Goal: Information Seeking & Learning: Learn about a topic

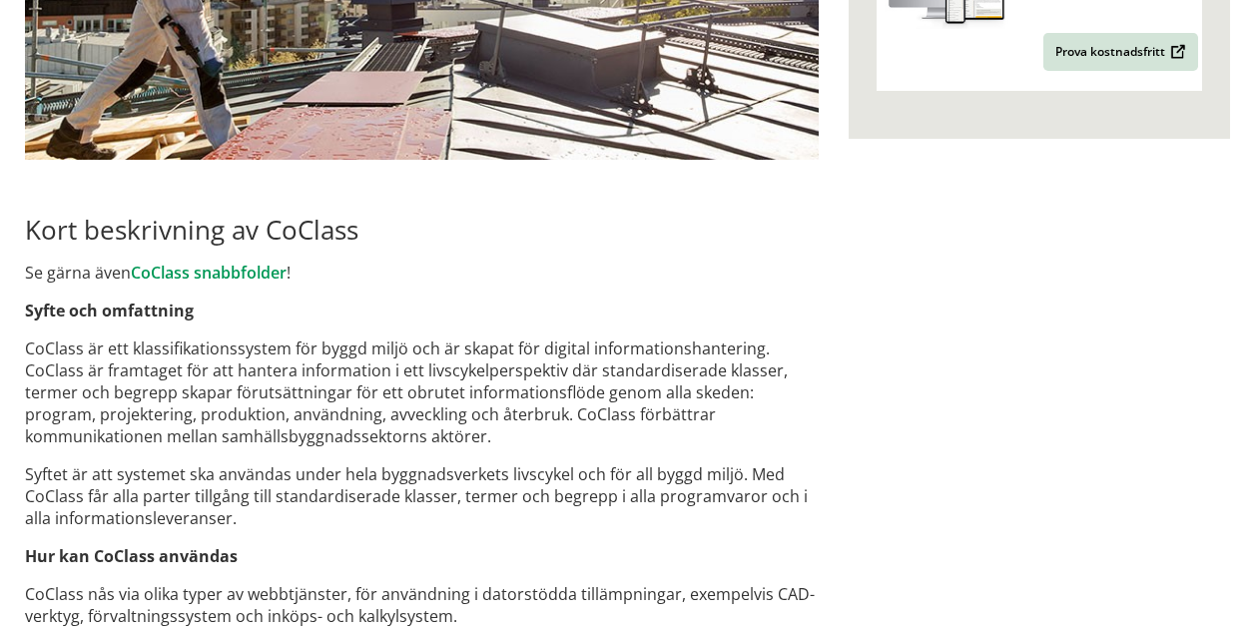
scroll to position [789, 0]
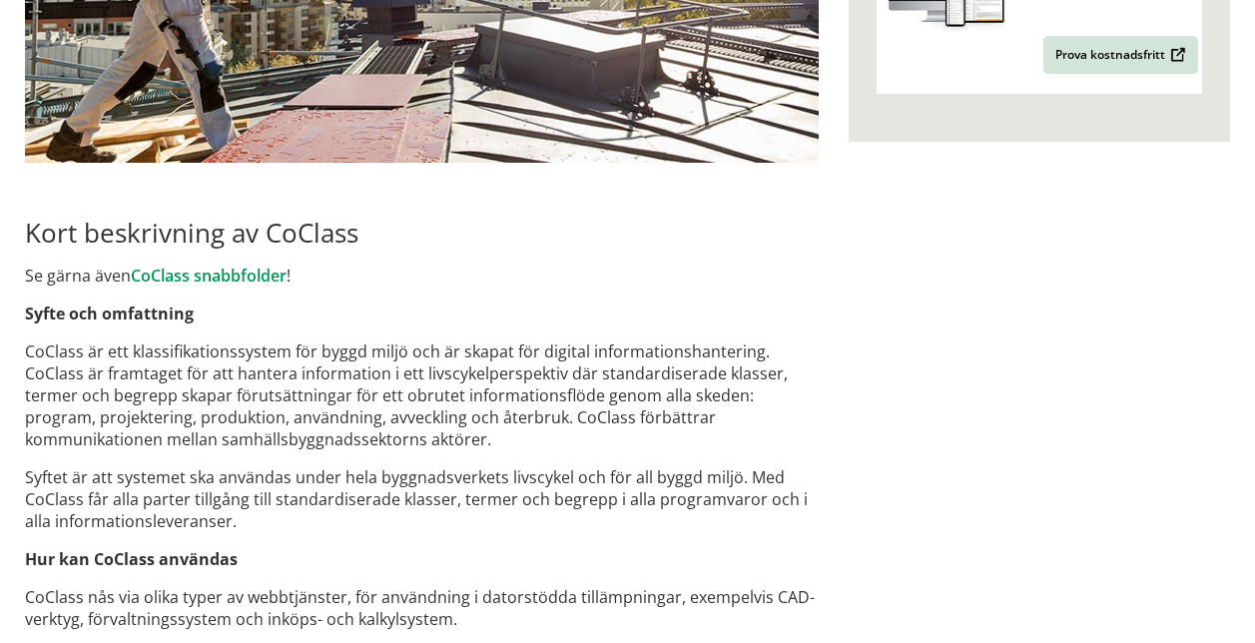
drag, startPoint x: 17, startPoint y: 222, endPoint x: 397, endPoint y: 287, distance: 385.0
click at [397, 287] on div "Roligt att se dig här! Här är det nya svenska digitala klassifikationssystemet …" at bounding box center [422, 460] width 824 height 2092
click at [28, 315] on strong "Syfte och omfattning" at bounding box center [109, 314] width 169 height 22
click at [33, 315] on strong "Syfte och omfattning" at bounding box center [109, 314] width 169 height 22
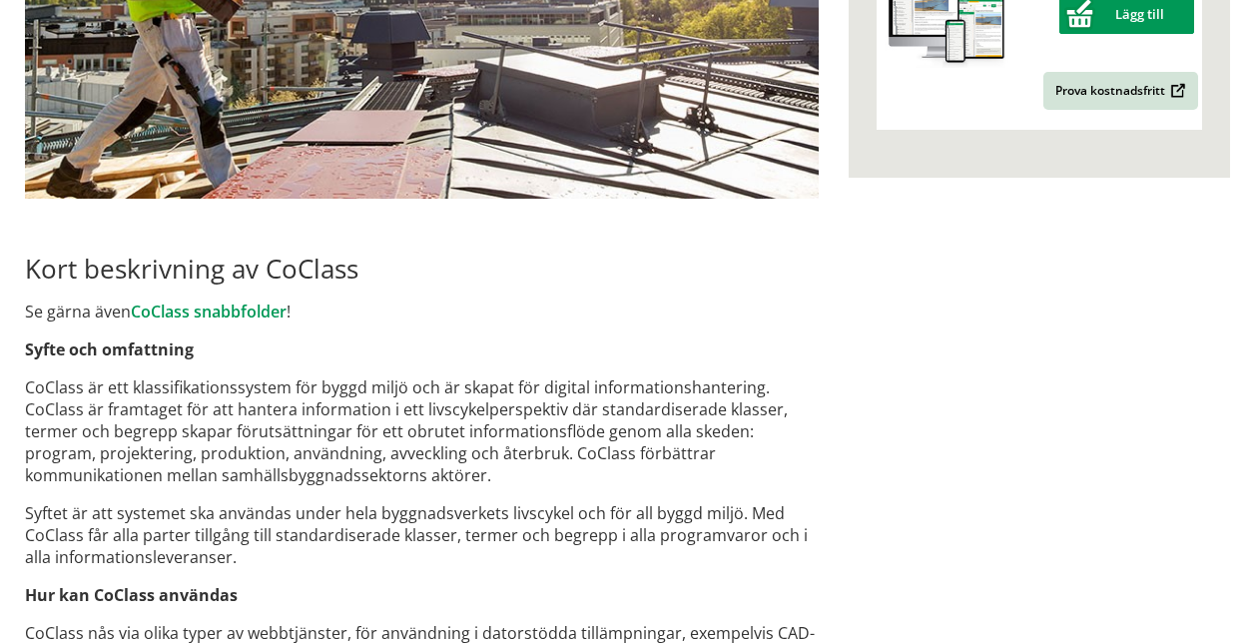
scroll to position [739, 0]
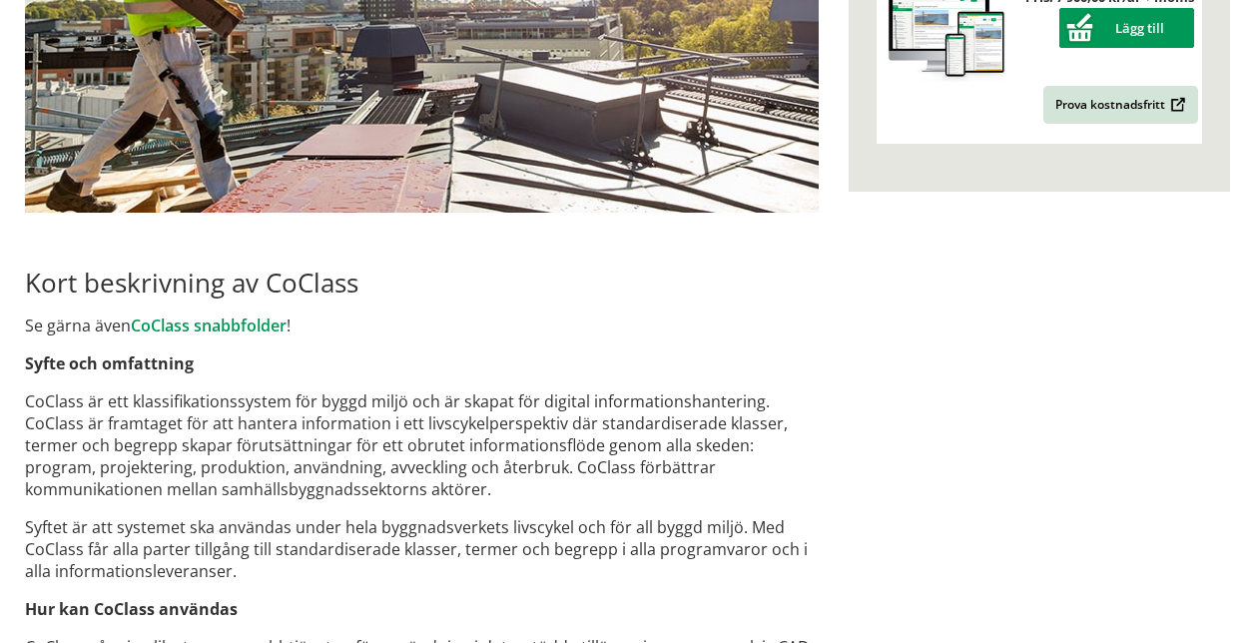
click at [43, 249] on p at bounding box center [422, 240] width 794 height 22
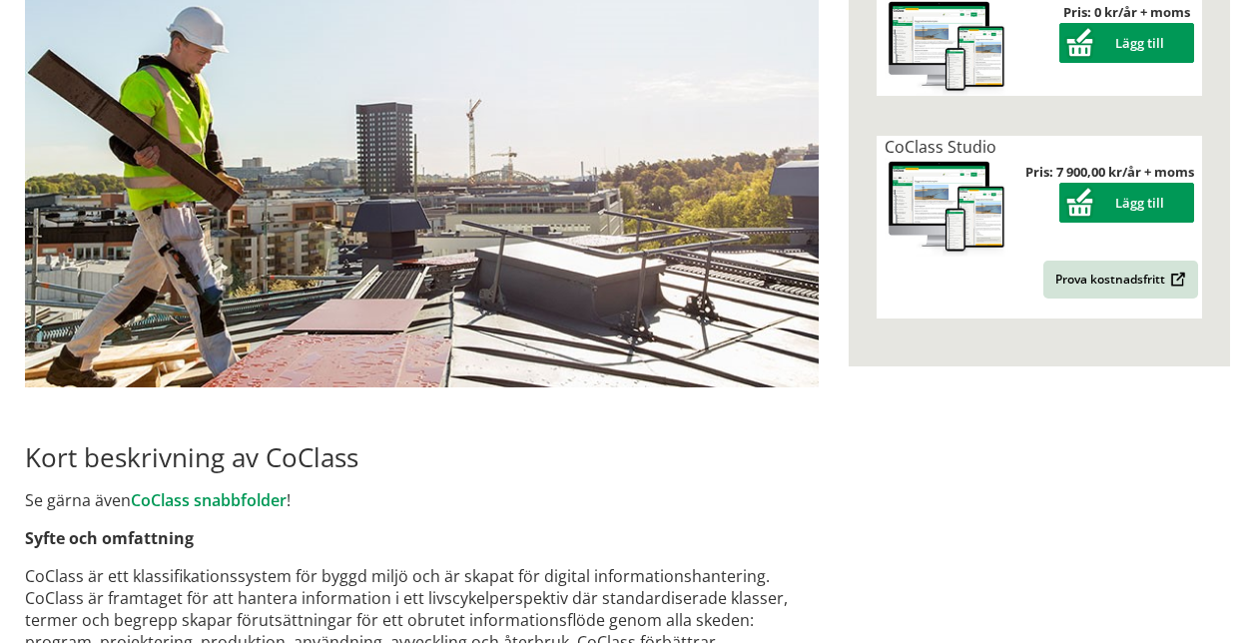
scroll to position [822, 0]
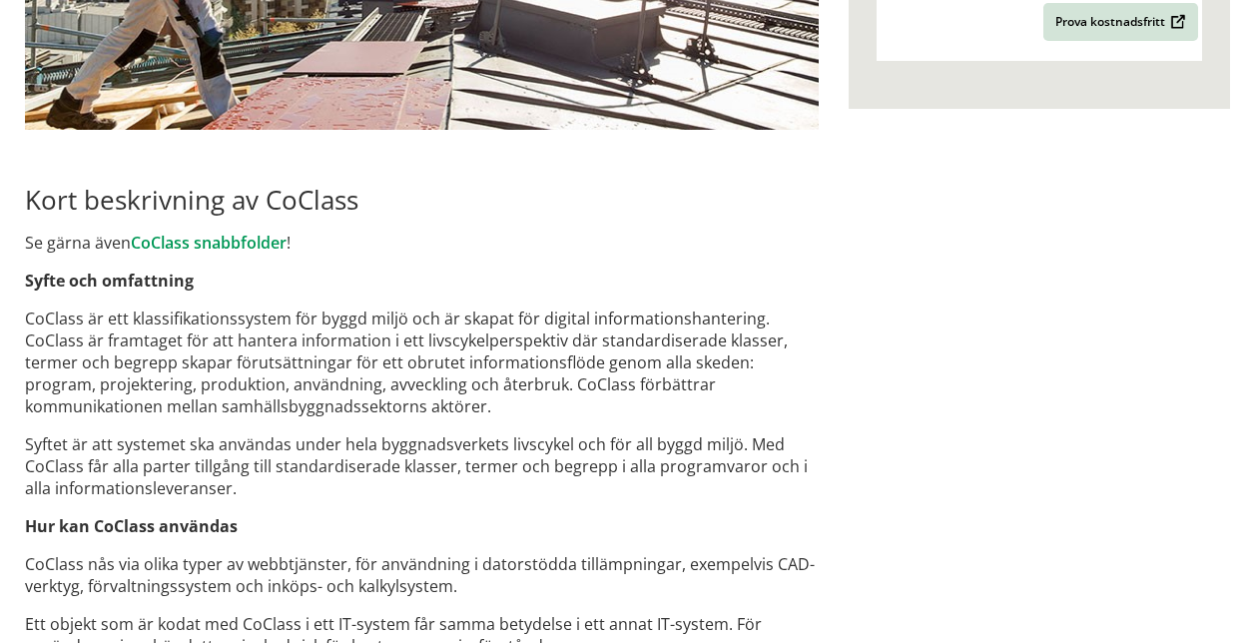
click at [47, 208] on h2 "Kort beskrivning av CoClass" at bounding box center [422, 200] width 794 height 32
click at [51, 247] on p "Se gärna även CoClass snabbfolder !" at bounding box center [422, 243] width 794 height 22
click at [99, 276] on strong "Syfte och omfattning" at bounding box center [109, 281] width 169 height 22
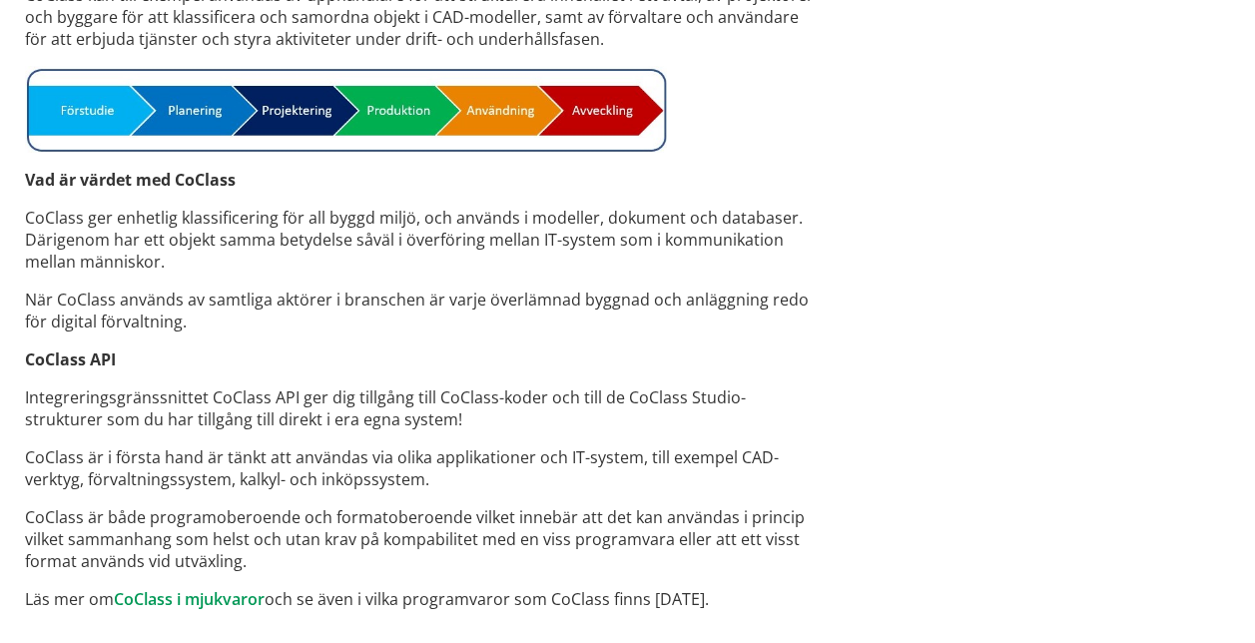
scroll to position [1661, 0]
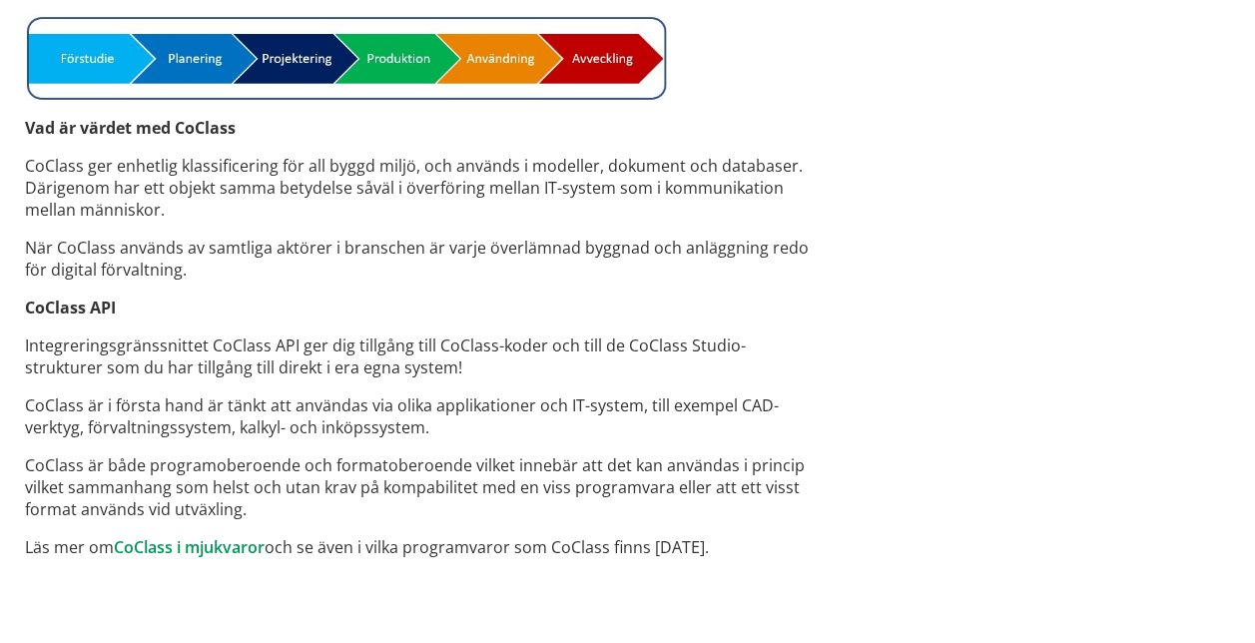
drag, startPoint x: 738, startPoint y: 532, endPoint x: 148, endPoint y: 427, distance: 599.5
click at [157, 430] on p "CoClass är i första hand är tänkt att användas via olika applikationer och IT-s…" at bounding box center [422, 417] width 794 height 44
click at [364, 367] on p "Integreringsgränssnittet CoClass API ger dig tillgång till CoClass-koder och ti…" at bounding box center [422, 357] width 794 height 44
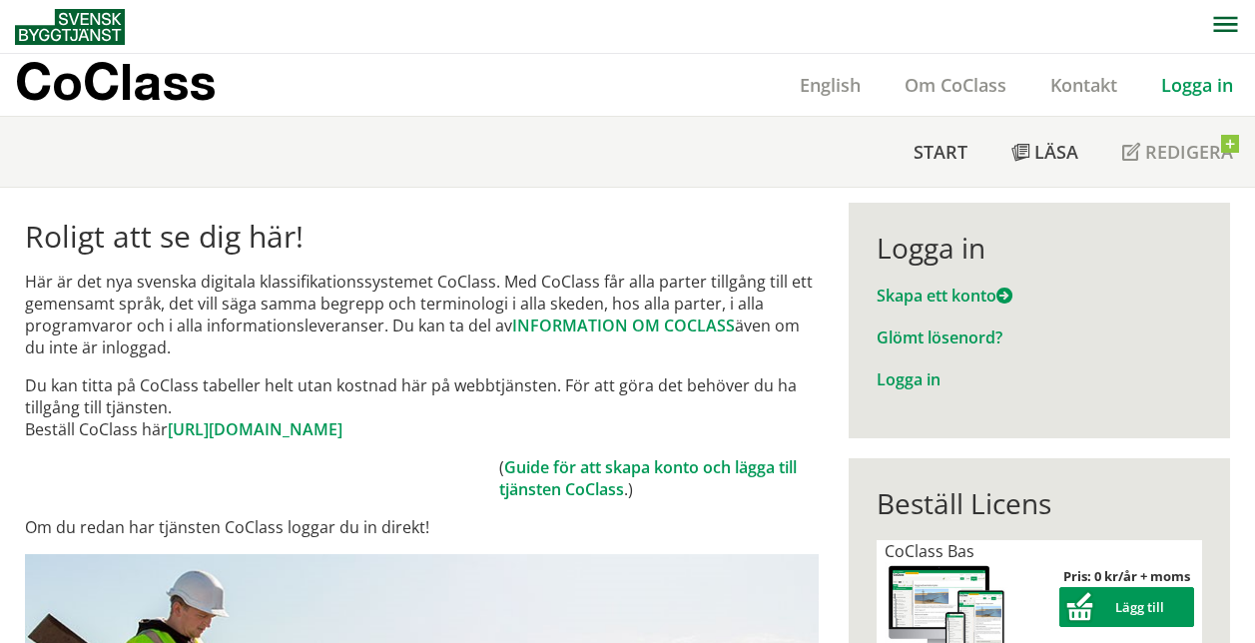
drag, startPoint x: 820, startPoint y: 295, endPoint x: 639, endPoint y: 277, distance: 181.7
click at [620, 276] on p "Här är det nya svenska digitala klassifikationssystemet CoClass. Med CoClass få…" at bounding box center [422, 315] width 794 height 88
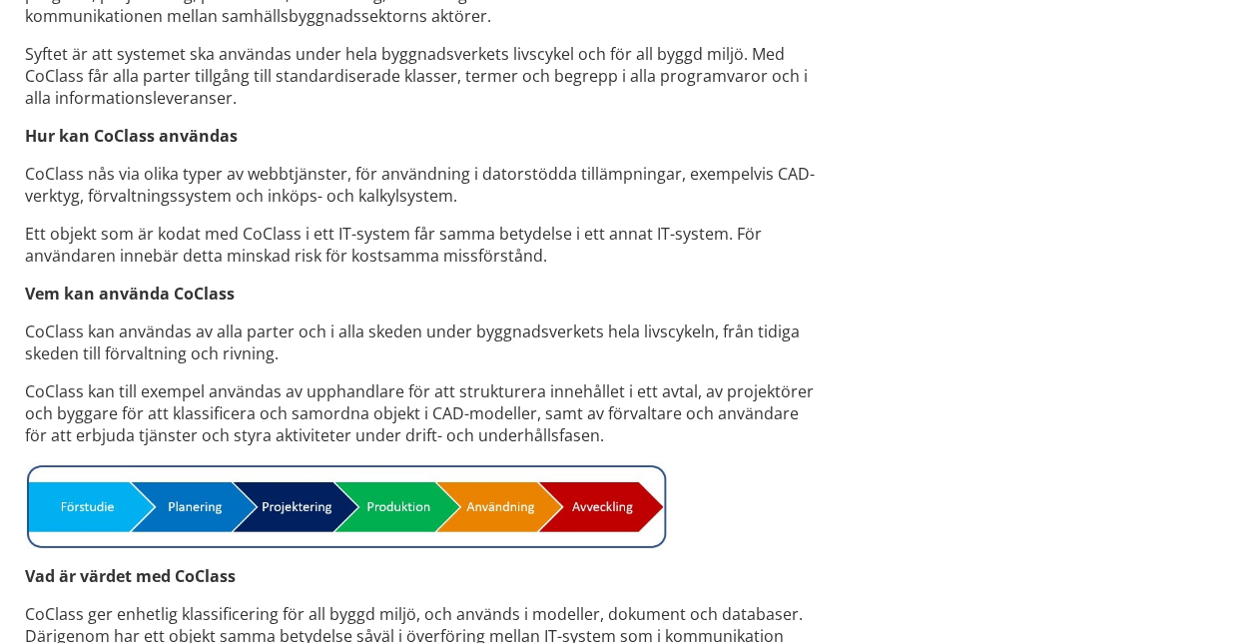
scroll to position [1214, 0]
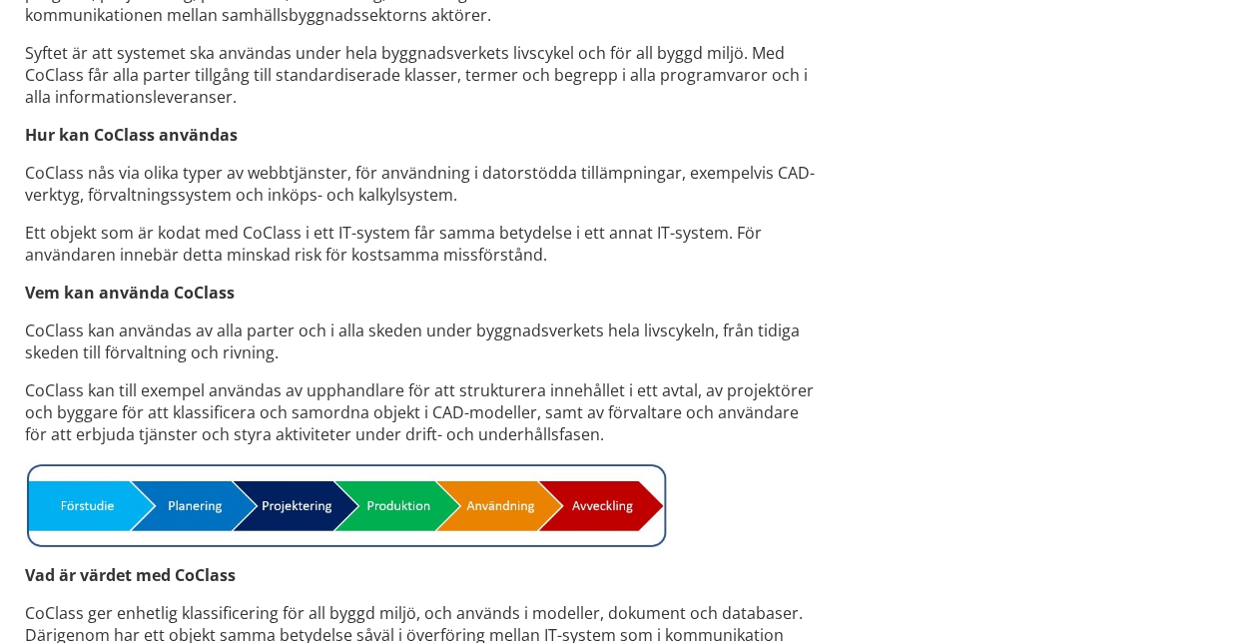
drag, startPoint x: 534, startPoint y: 267, endPoint x: 490, endPoint y: 283, distance: 46.8
click at [490, 283] on p "Vem kan använda CoClass" at bounding box center [422, 293] width 794 height 22
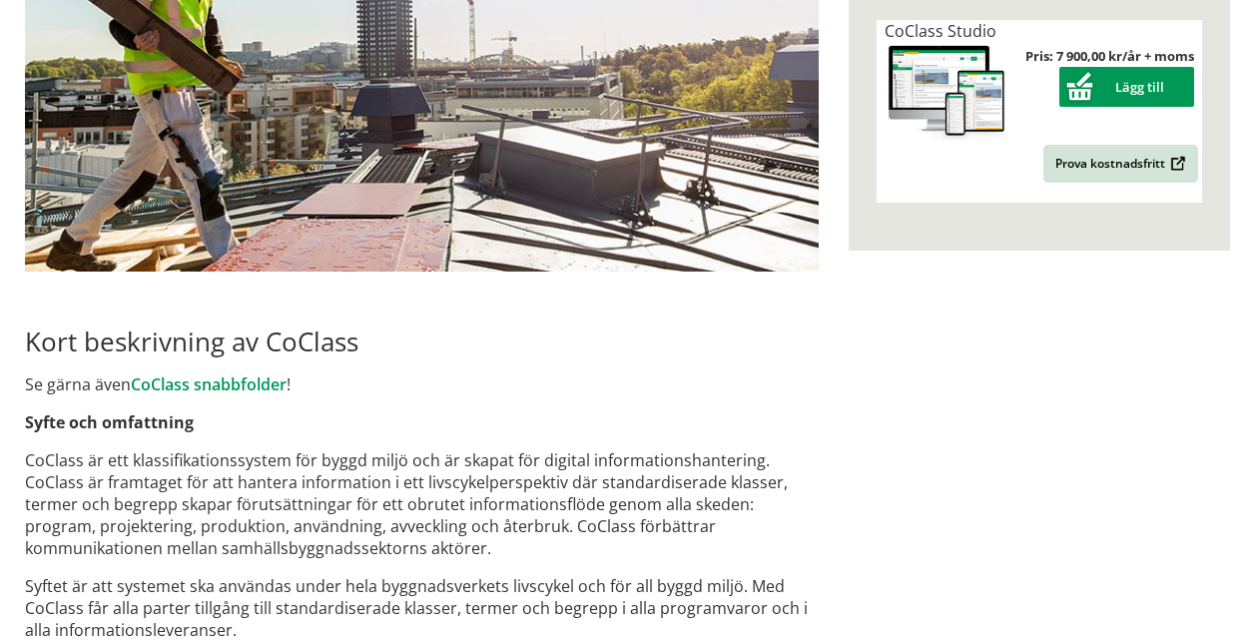
scroll to position [681, 0]
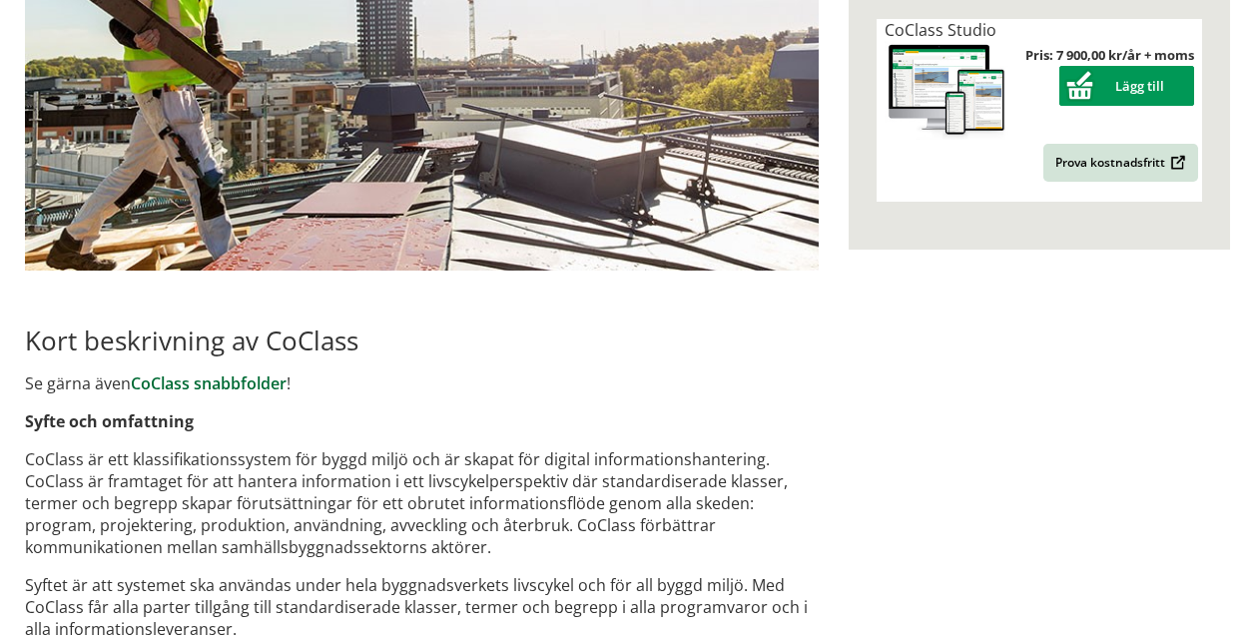
click at [240, 385] on link "CoClass snabbfolder" at bounding box center [209, 384] width 156 height 22
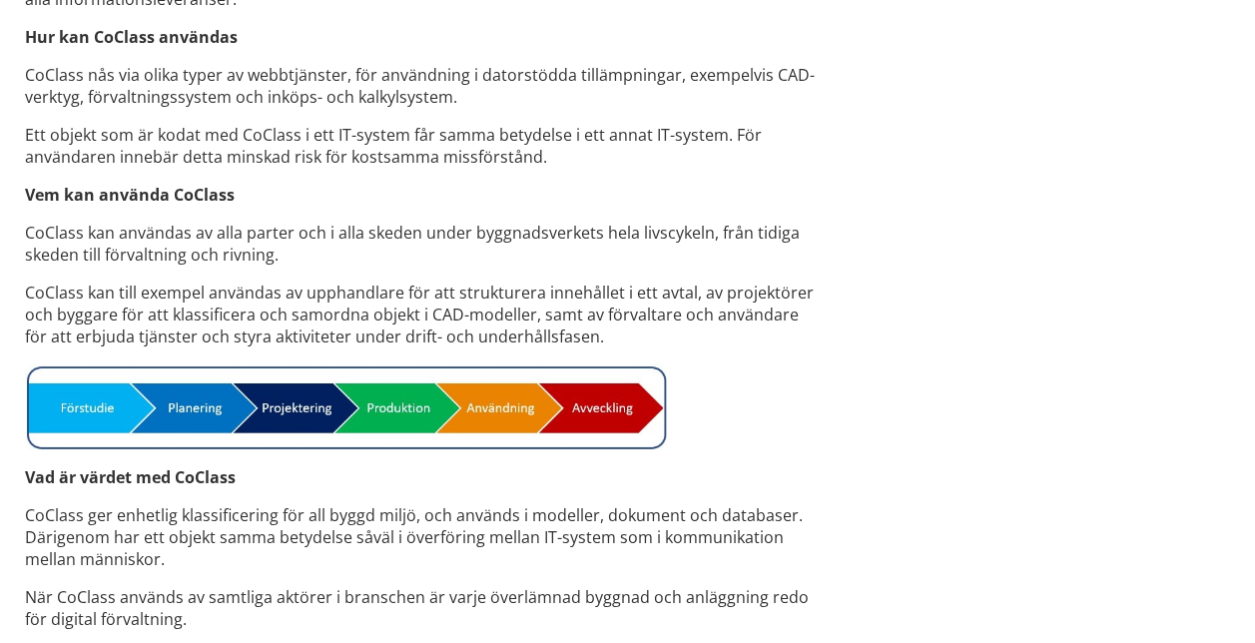
scroll to position [1327, 0]
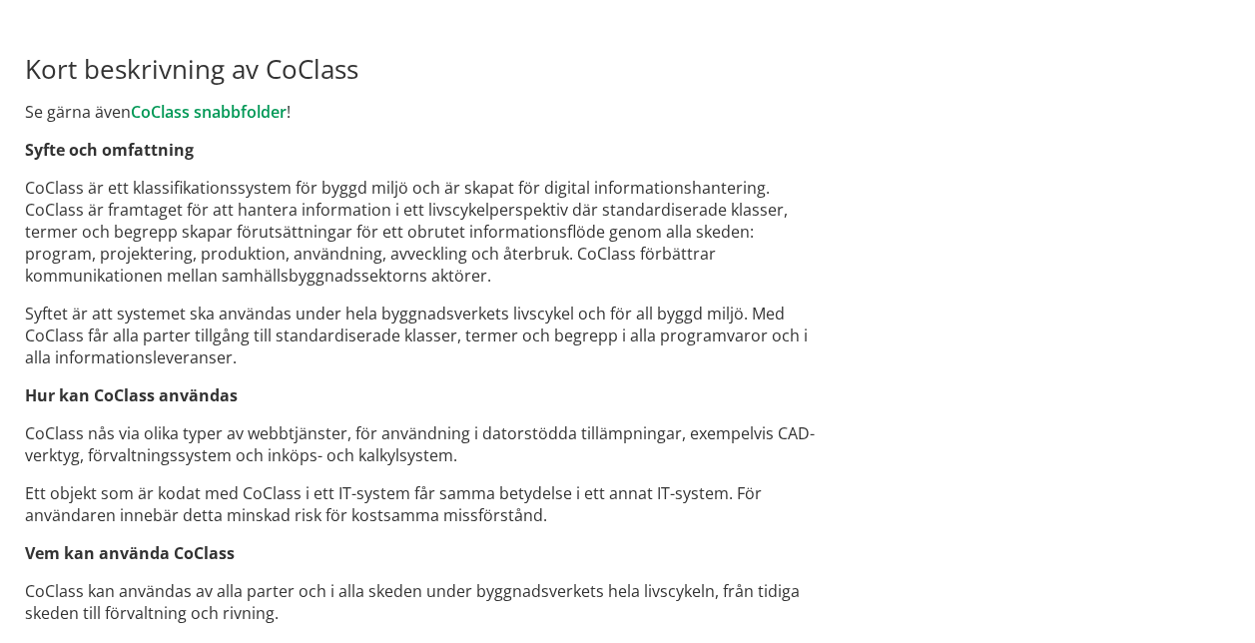
scroll to position [956, 0]
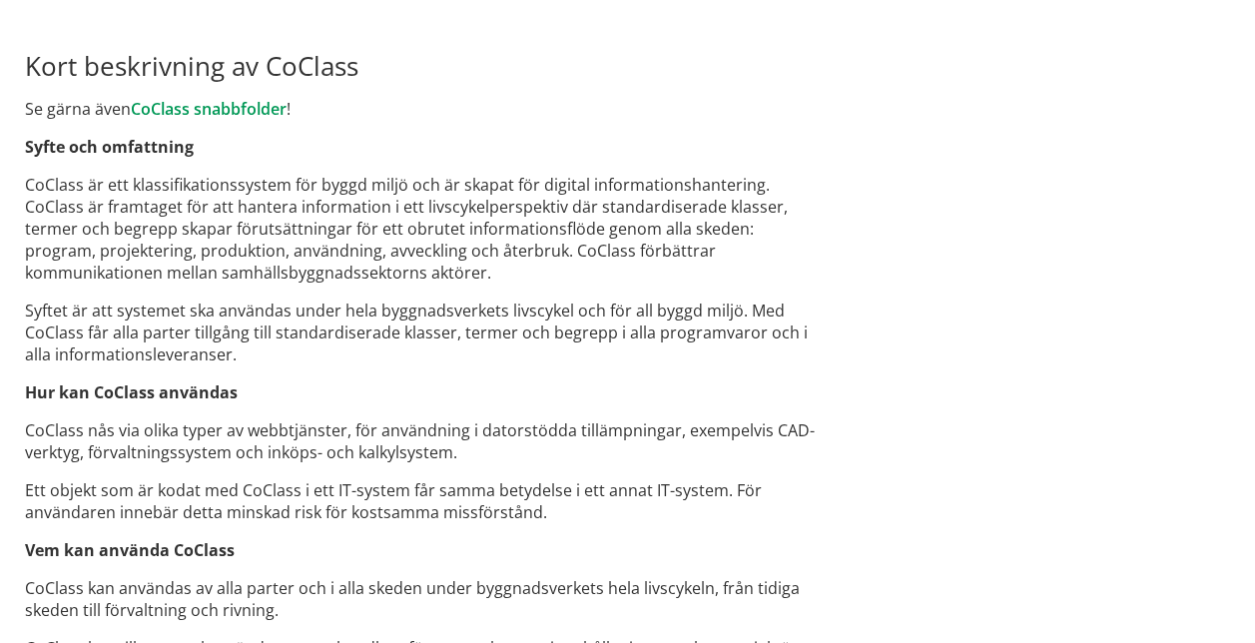
drag, startPoint x: 25, startPoint y: 148, endPoint x: 430, endPoint y: 470, distance: 518.2
click at [430, 470] on div "Roligt att se dig här! Här är det nya svenska digitala klassifikationssystemet …" at bounding box center [422, 293] width 824 height 2092
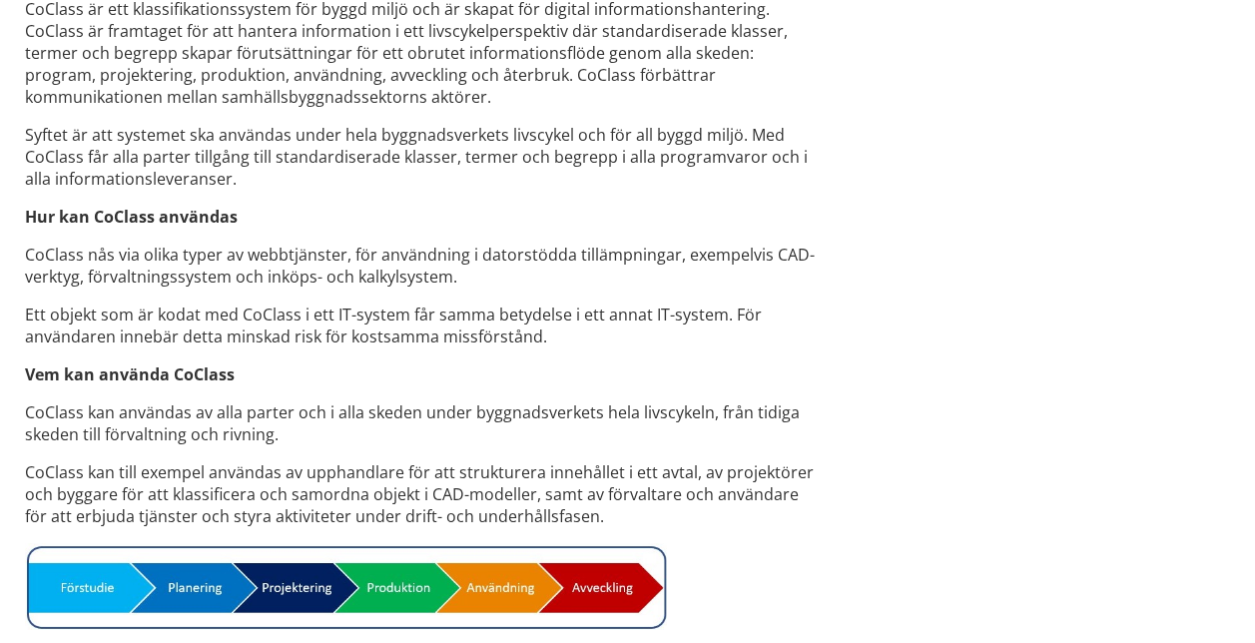
scroll to position [1138, 0]
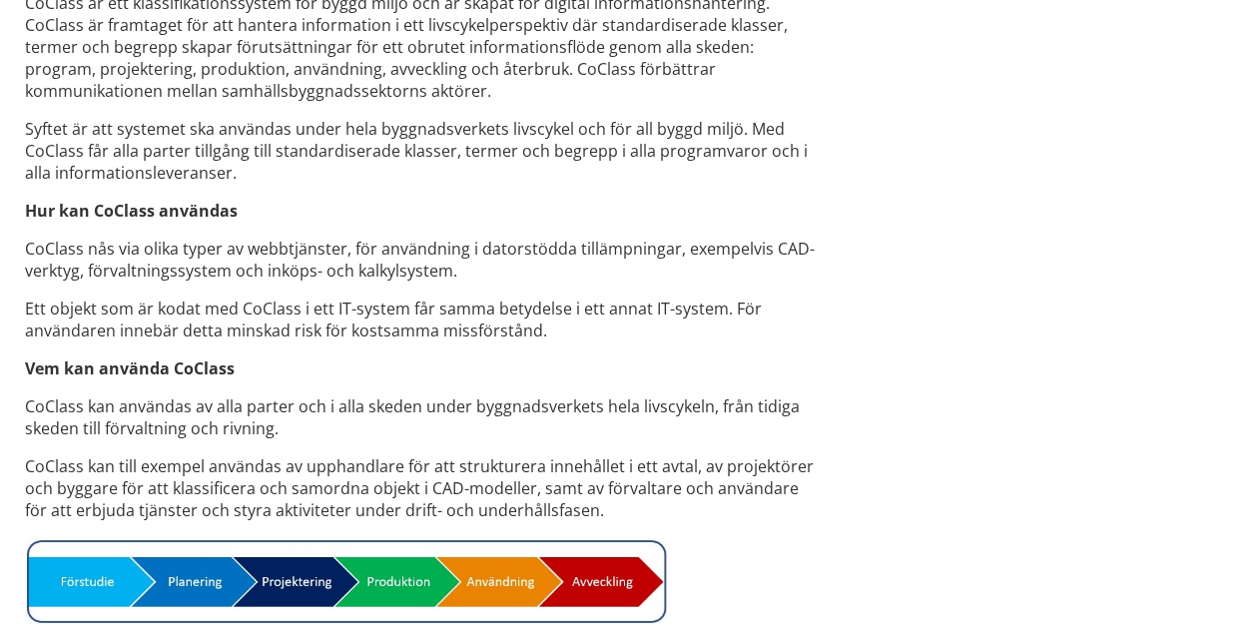
click at [421, 462] on p "CoClass kan till exempel användas av upphandlare för att strukturera innehållet…" at bounding box center [422, 488] width 794 height 66
